Goal: Find specific page/section: Find specific page/section

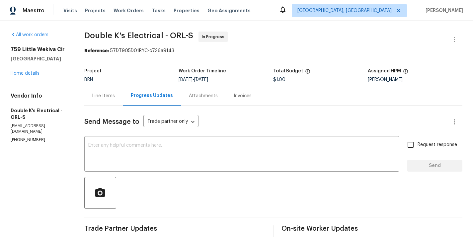
click at [105, 97] on div "Line Items" at bounding box center [103, 96] width 23 height 7
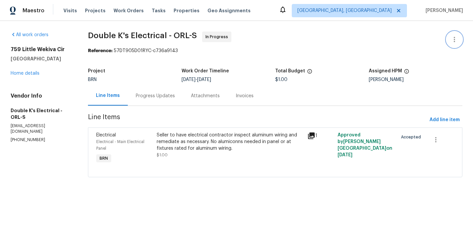
click at [455, 32] on button "button" at bounding box center [455, 40] width 16 height 16
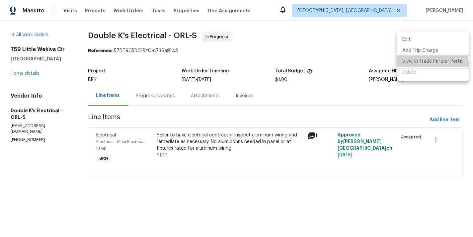
click at [420, 64] on li "View In Trade Partner Portal" at bounding box center [433, 61] width 72 height 11
click at [313, 35] on div at bounding box center [236, 118] width 473 height 237
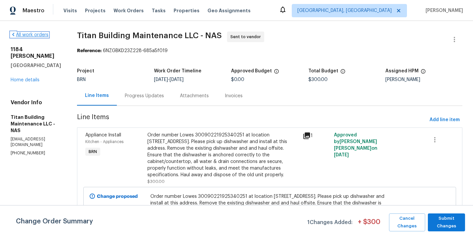
click at [34, 35] on link "All work orders" at bounding box center [30, 35] width 38 height 5
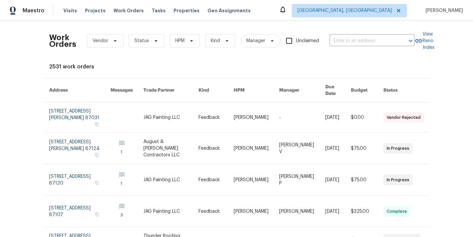
click at [182, 14] on div "Visits Projects Work Orders Tasks Properties Geo Assignments" at bounding box center [160, 10] width 195 height 13
click at [178, 11] on span "Properties" at bounding box center [187, 10] width 26 height 7
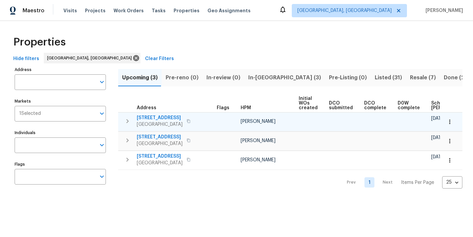
click at [164, 117] on span "8015 Alto Rey Ct NW" at bounding box center [160, 118] width 46 height 7
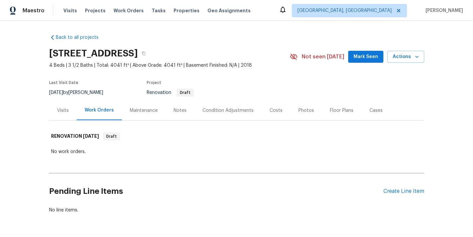
click at [302, 114] on div "Photos" at bounding box center [307, 111] width 32 height 20
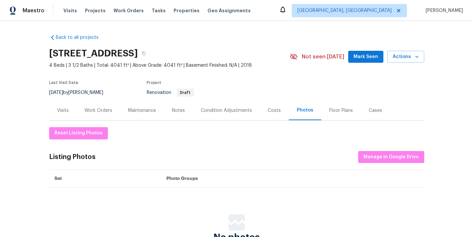
click at [333, 113] on div "Floor Plans" at bounding box center [342, 110] width 24 height 7
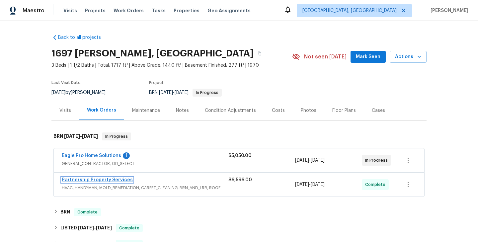
click at [99, 181] on link "Partnership Property Services" at bounding box center [97, 180] width 71 height 5
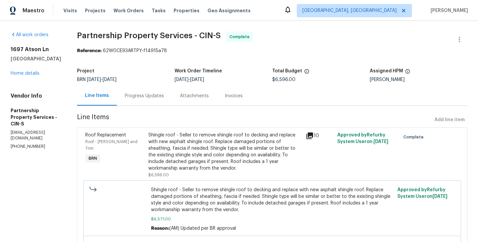
click at [172, 87] on div "Progress Updates" at bounding box center [144, 96] width 55 height 20
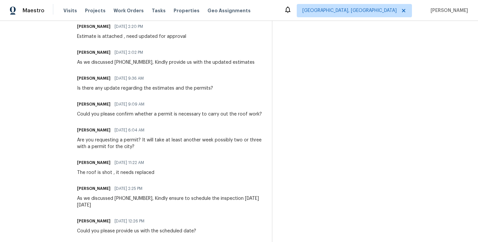
scroll to position [571, 0]
